Goal: Task Accomplishment & Management: Use online tool/utility

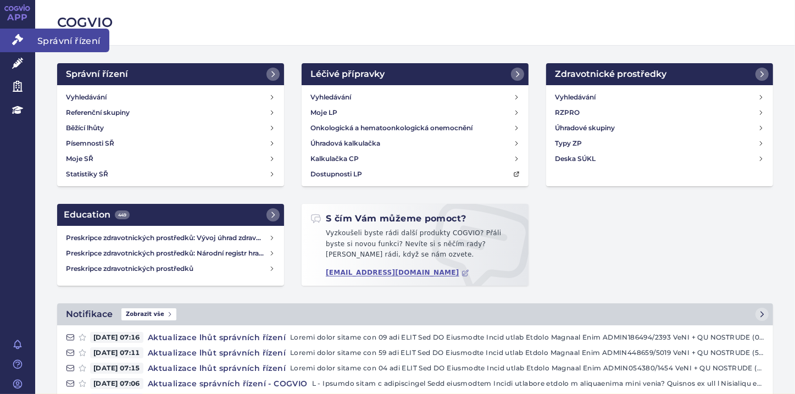
click at [25, 41] on link "Správní řízení" at bounding box center [17, 40] width 35 height 23
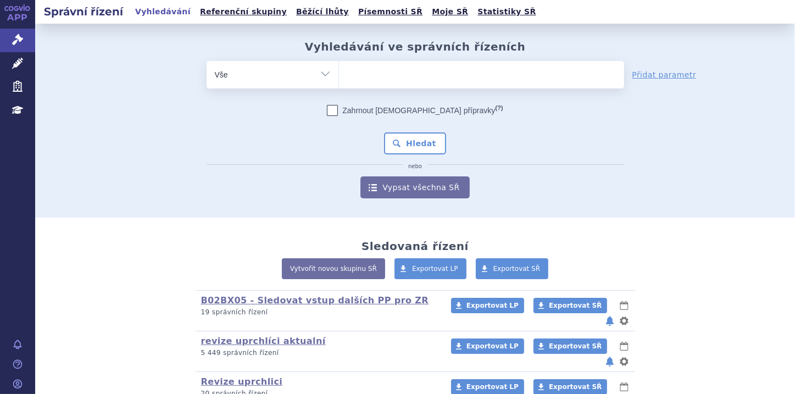
click at [319, 77] on select "Vše Spisová značka Typ SŘ Přípravek/SUKL kód Účastník/Držitel" at bounding box center [273, 73] width 132 height 25
select select "filter-file-number"
click at [207, 61] on select "Vše Spisová značka Typ SŘ Přípravek/SUKL kód Účastník/Držitel" at bounding box center [273, 73] width 132 height 25
click at [365, 73] on ul at bounding box center [481, 72] width 285 height 23
click at [339, 73] on select at bounding box center [338, 73] width 1 height 27
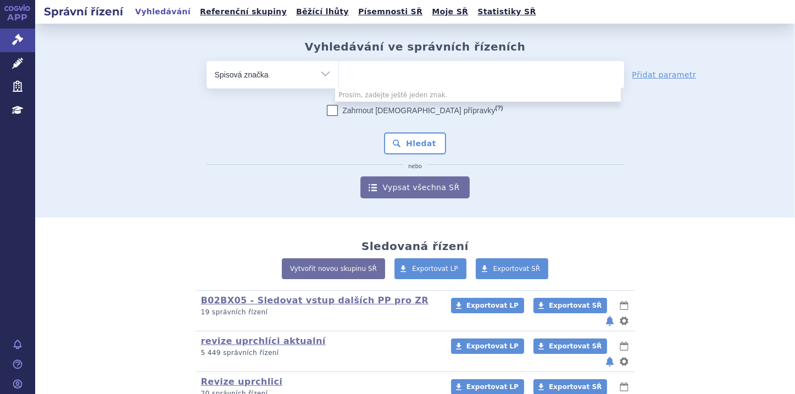
paste input "SUKLS344498/2025"
type input "SUKLS344498/2025"
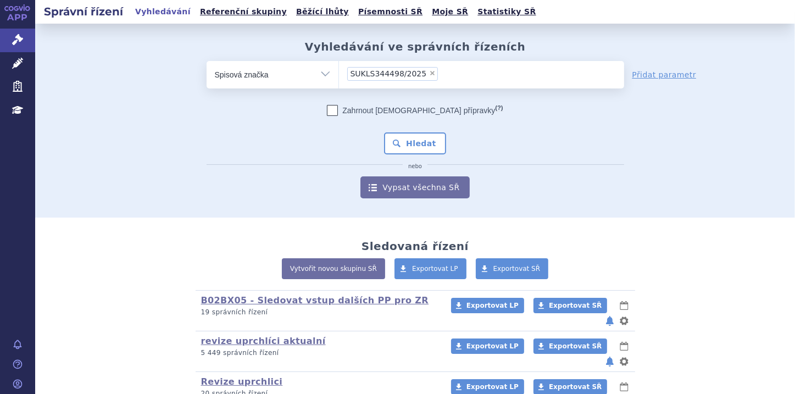
select select "SUKLS344498/2025"
click at [418, 143] on button "Hledat" at bounding box center [415, 143] width 62 height 22
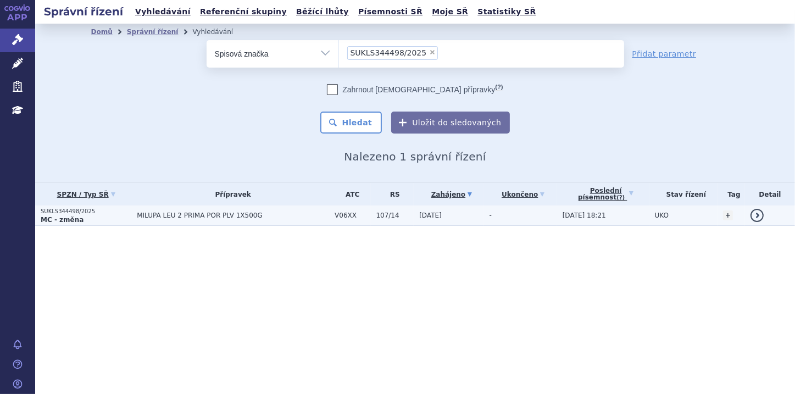
click at [78, 221] on p "MC - změna" at bounding box center [86, 219] width 91 height 9
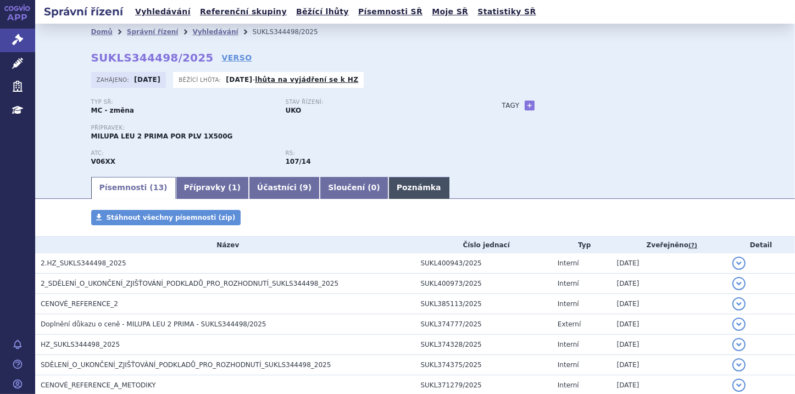
click at [389, 191] on link "Poznámka" at bounding box center [419, 188] width 61 height 22
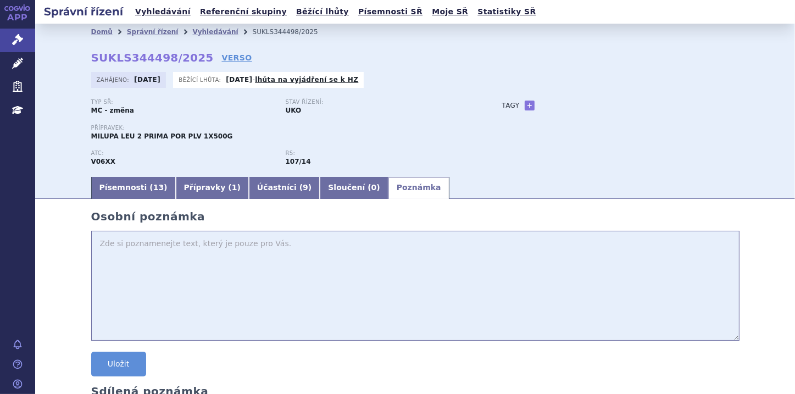
click at [130, 248] on textarea at bounding box center [415, 286] width 648 height 110
paste textarea "0217734 MILUPA LEU 2 PRIMA 8 323,28 Kč"
click at [126, 248] on textarea "0217734 MILUPA LEU 2 PRIMA 8 323,28 Kč" at bounding box center [415, 286] width 648 height 110
click at [203, 246] on textarea "0217734 MILUPA LEU 2 PRIMA 8 323,28 Kč" at bounding box center [415, 286] width 648 height 110
type textarea "0217734 MILUPA LEU 2 PRIMA - 8 323,28 Kč"
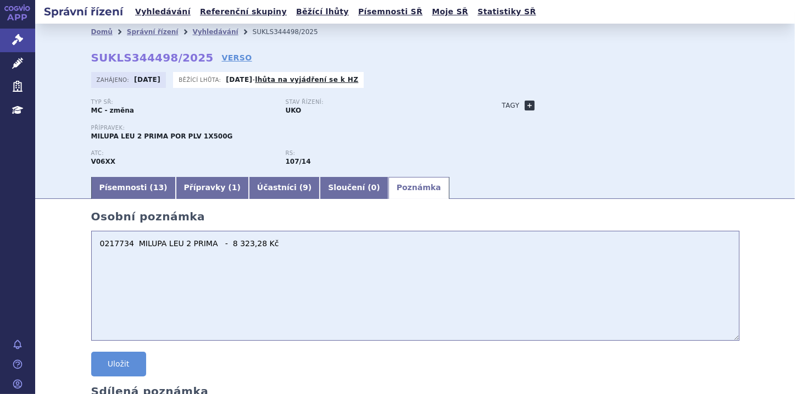
click at [525, 106] on link "+" at bounding box center [530, 106] width 10 height 10
click at [607, 103] on span at bounding box center [612, 105] width 11 height 13
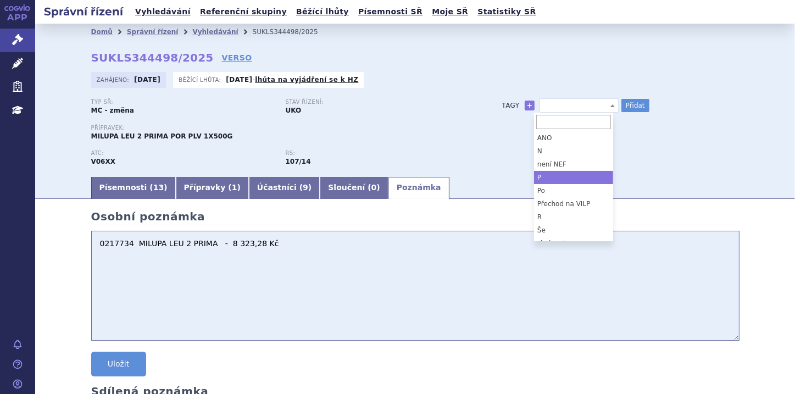
select select "P"
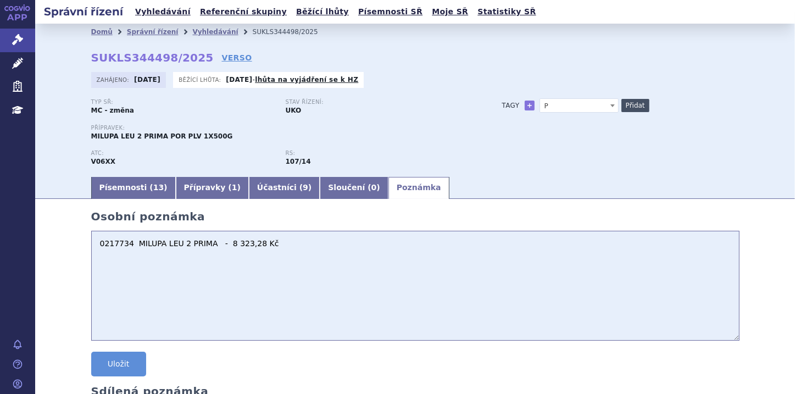
click at [625, 106] on button "Přidat" at bounding box center [635, 105] width 28 height 13
select select
click at [93, 247] on textarea "0217734 MILUPA LEU 2 PRIMA - 8 323,28 Kč" at bounding box center [415, 286] width 648 height 110
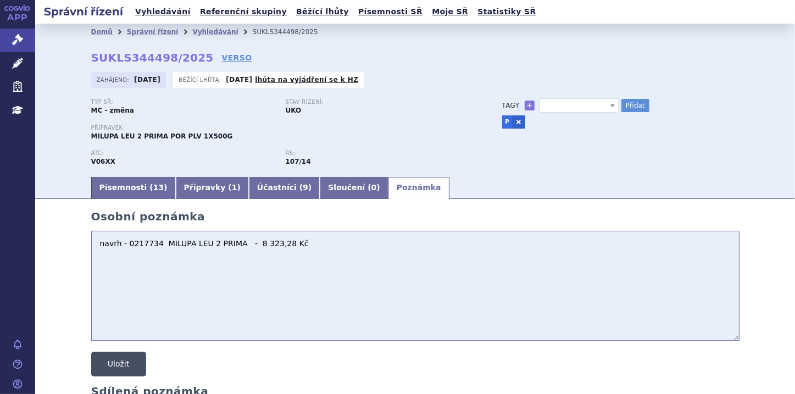
type textarea "navrh - 0217734 MILUPA LEU 2 PRIMA - 8 323,28 Kč"
click at [126, 367] on button "Uložit" at bounding box center [118, 364] width 55 height 25
drag, startPoint x: 156, startPoint y: 247, endPoint x: 181, endPoint y: 245, distance: 25.4
click at [181, 245] on textarea "navrh - 0217734 MILUPA LEU 2 PRIMA - 8 323,28 Kč" at bounding box center [415, 286] width 648 height 110
click at [114, 364] on button "Uložit" at bounding box center [118, 364] width 55 height 25
